Goal: Transaction & Acquisition: Download file/media

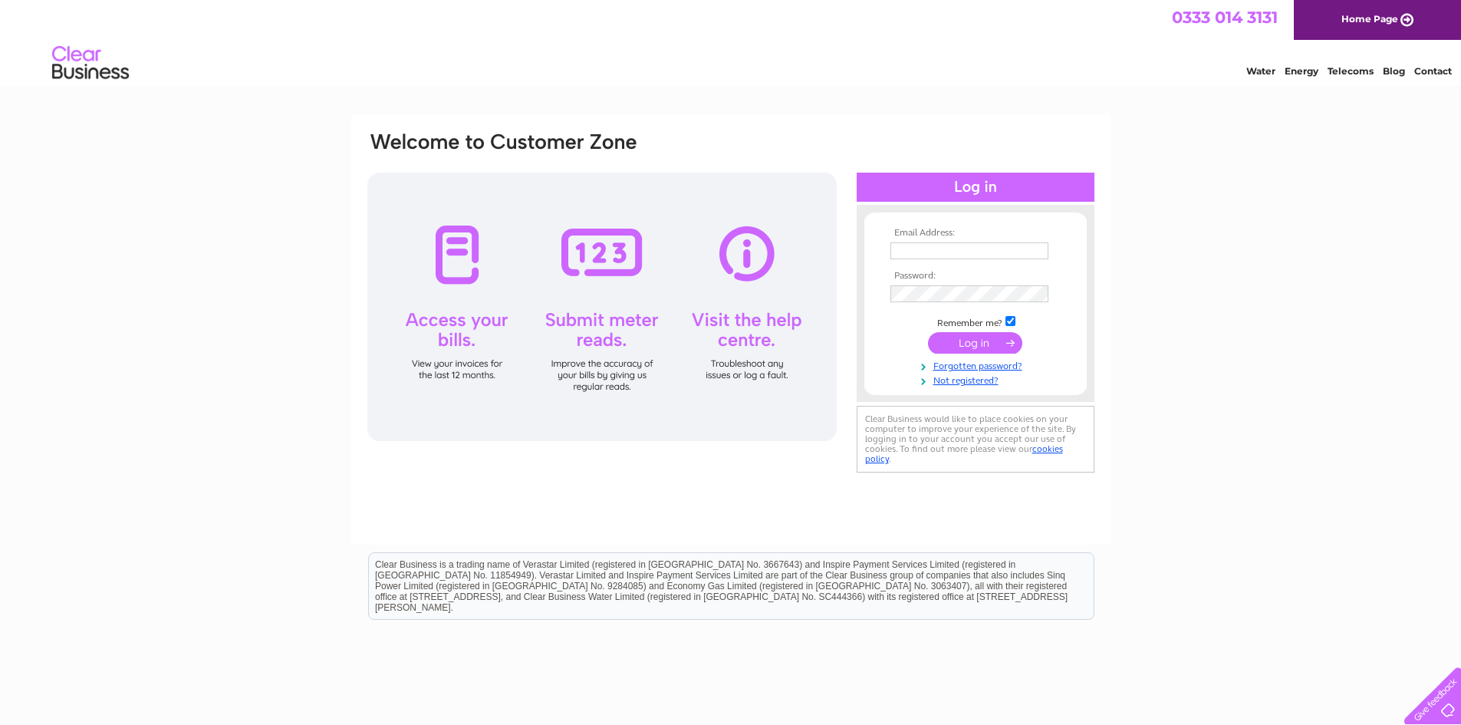
click at [983, 248] on input "text" at bounding box center [970, 250] width 158 height 17
type input "accounts@clowgroup.co.uk"
click at [928, 334] on input "submit" at bounding box center [975, 344] width 94 height 21
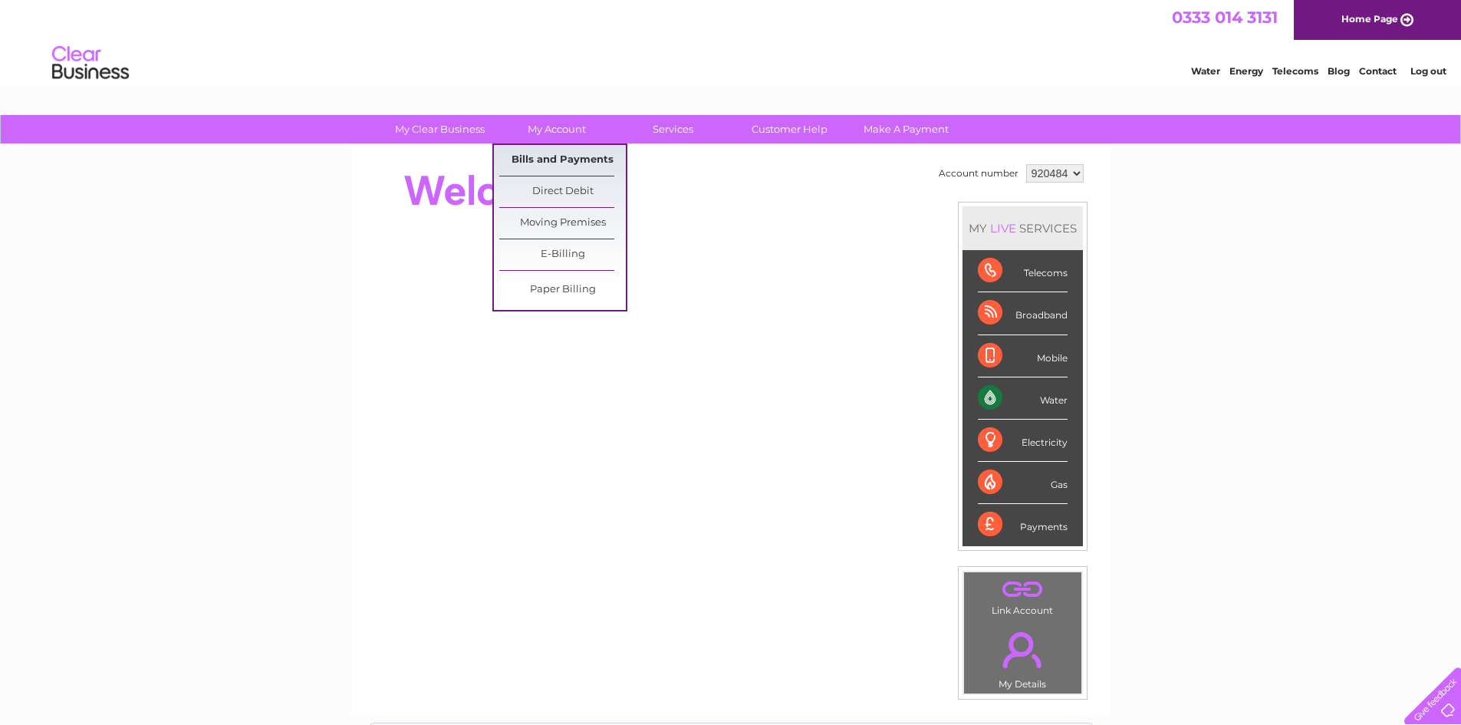
click at [575, 155] on link "Bills and Payments" at bounding box center [562, 160] width 127 height 31
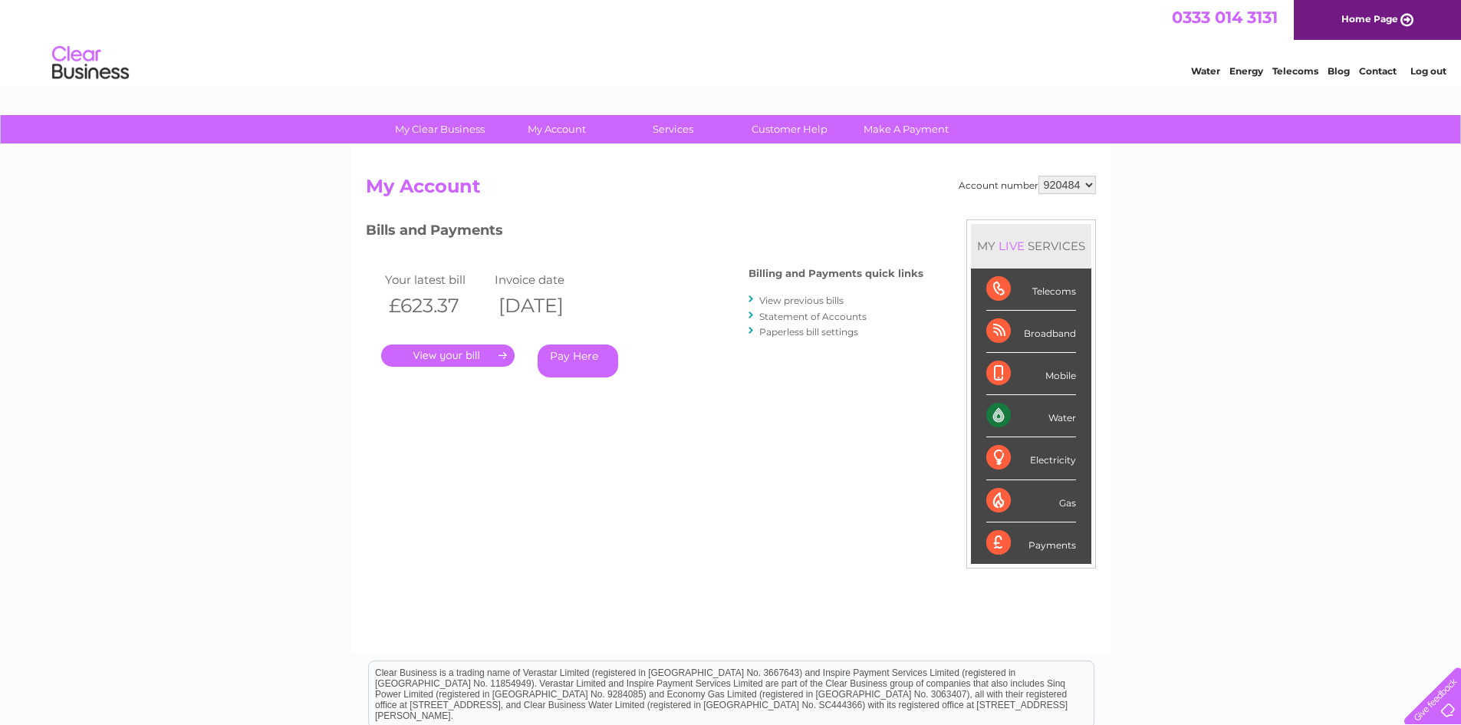
click at [454, 361] on link "." at bounding box center [447, 355] width 133 height 22
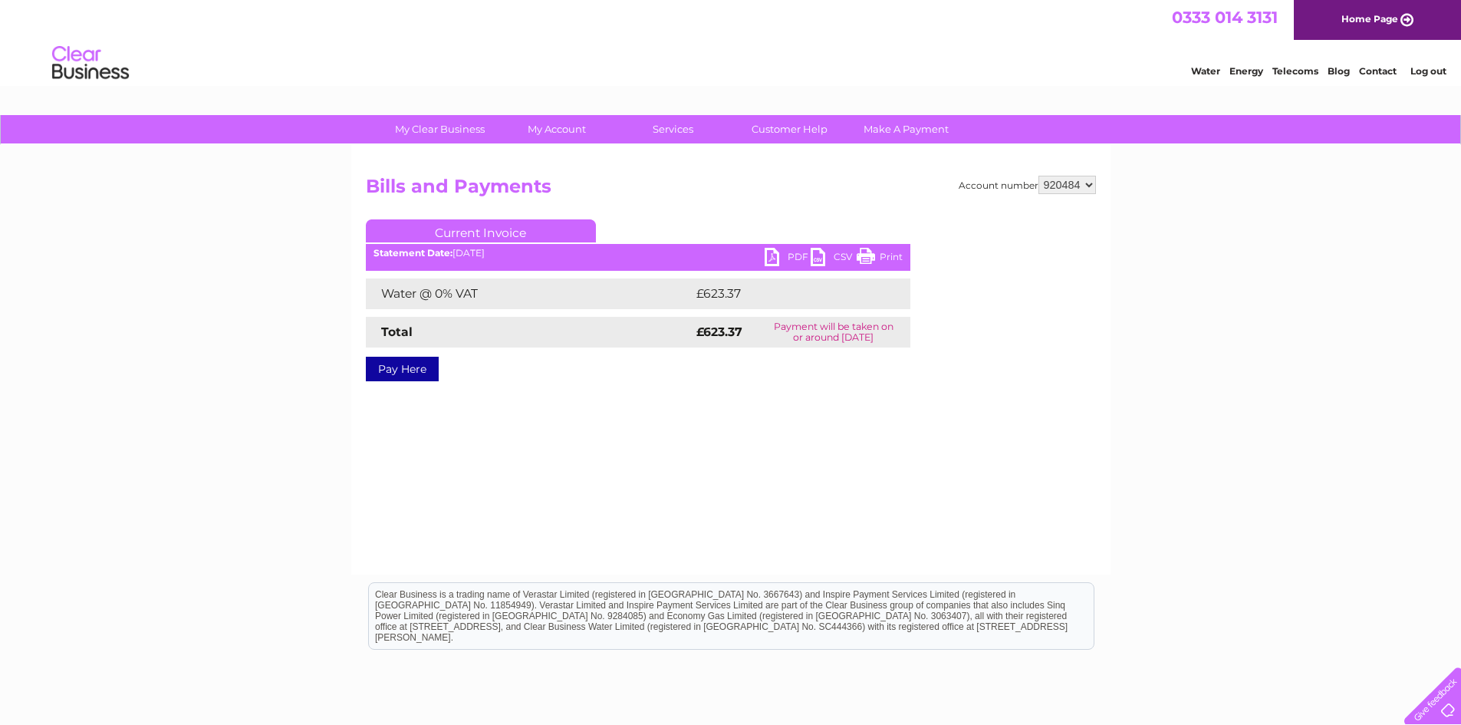
click at [794, 246] on ul "Current Invoice" at bounding box center [638, 233] width 545 height 28
click at [791, 249] on link "PDF" at bounding box center [788, 259] width 46 height 22
